Goal: Transaction & Acquisition: Download file/media

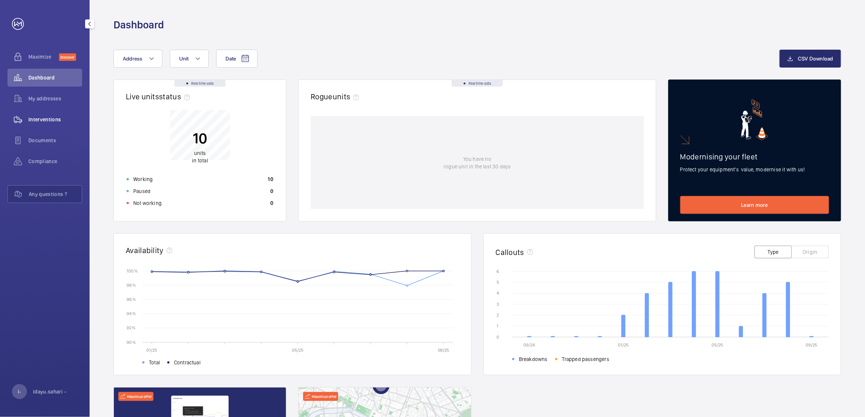
click at [54, 117] on span "Interventions" at bounding box center [55, 119] width 54 height 7
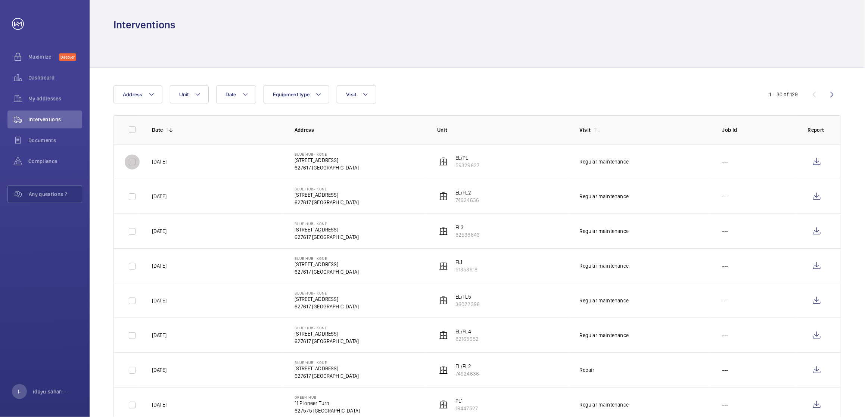
click at [132, 164] on input "checkbox" at bounding box center [132, 162] width 15 height 15
checkbox input "true"
click at [129, 199] on input "checkbox" at bounding box center [132, 196] width 15 height 15
checkbox input "true"
click at [131, 233] on input "checkbox" at bounding box center [132, 231] width 15 height 15
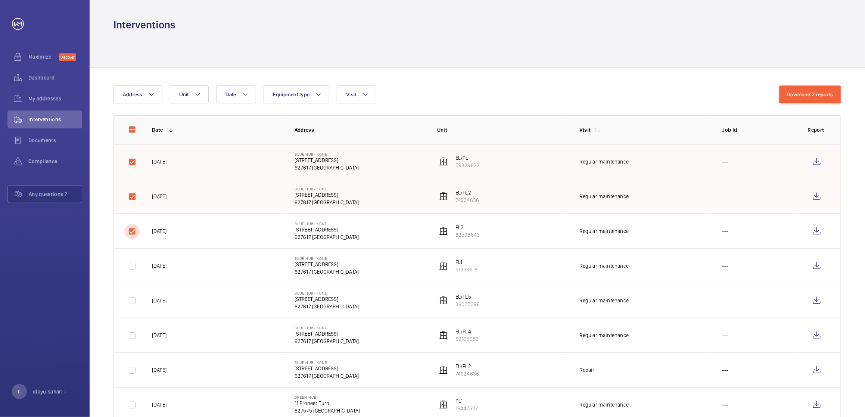
checkbox input "true"
click at [137, 268] on input "checkbox" at bounding box center [132, 266] width 15 height 15
checkbox input "true"
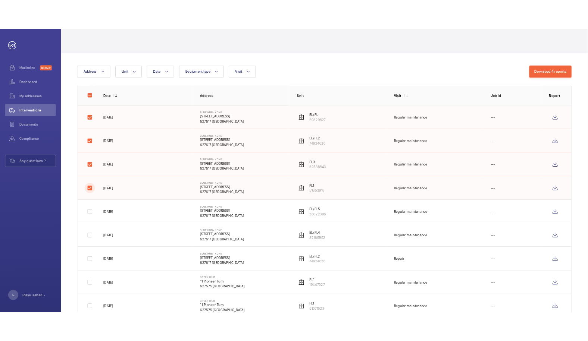
scroll to position [50, 0]
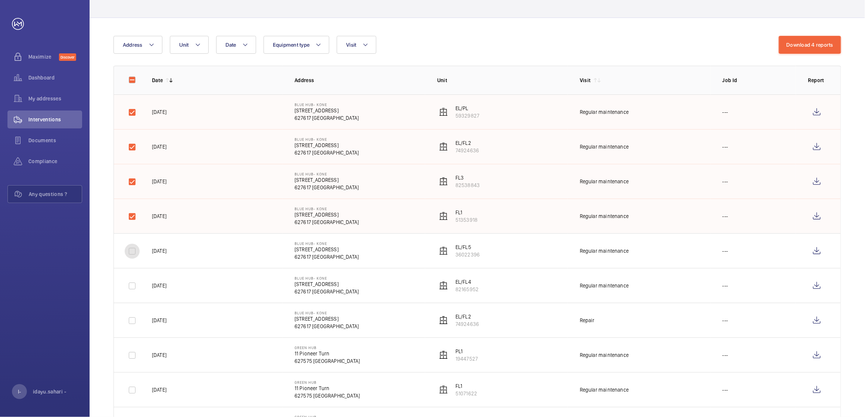
click at [135, 256] on input "checkbox" at bounding box center [132, 251] width 15 height 15
checkbox input "true"
click at [131, 286] on input "checkbox" at bounding box center [132, 285] width 15 height 15
checkbox input "true"
drag, startPoint x: 813, startPoint y: 44, endPoint x: 817, endPoint y: 41, distance: 4.9
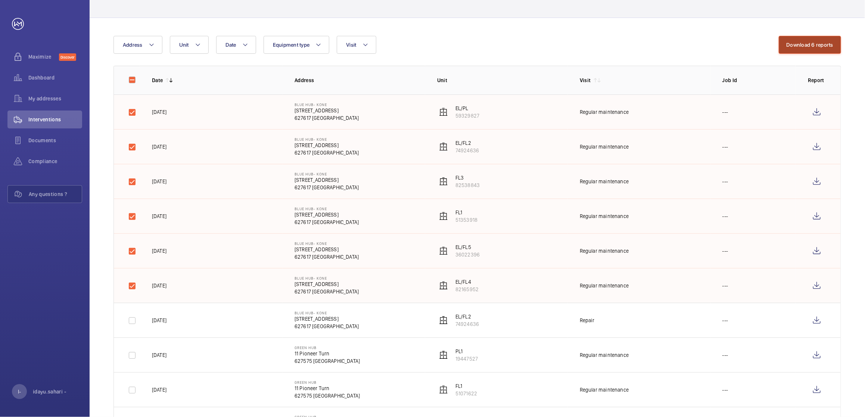
click at [813, 43] on button "Download 6 reports" at bounding box center [810, 45] width 63 height 18
click at [807, 44] on button "Download 6 reports" at bounding box center [810, 45] width 63 height 18
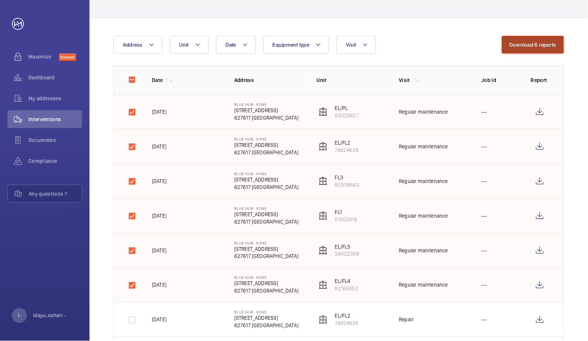
click at [544, 46] on button "Download 6 reports" at bounding box center [533, 45] width 63 height 18
